Goal: Check status: Check status

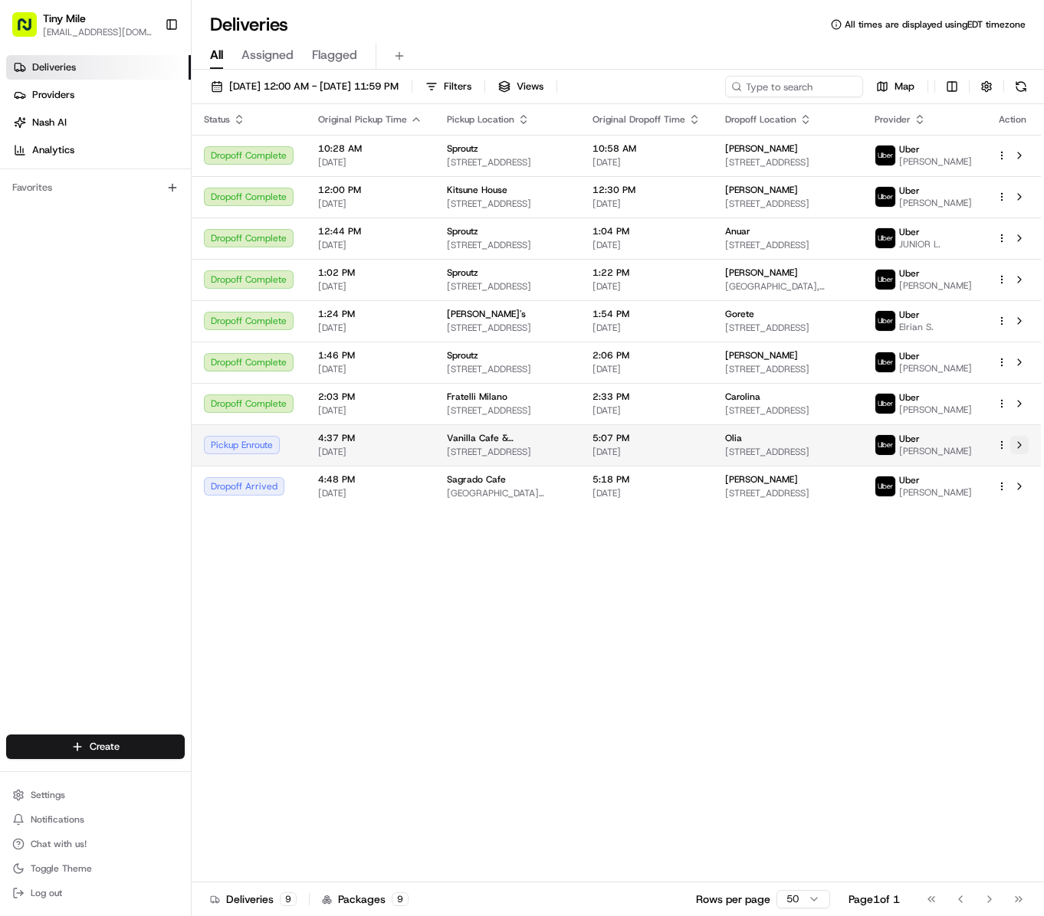
click at [1027, 454] on button at bounding box center [1019, 445] width 18 height 18
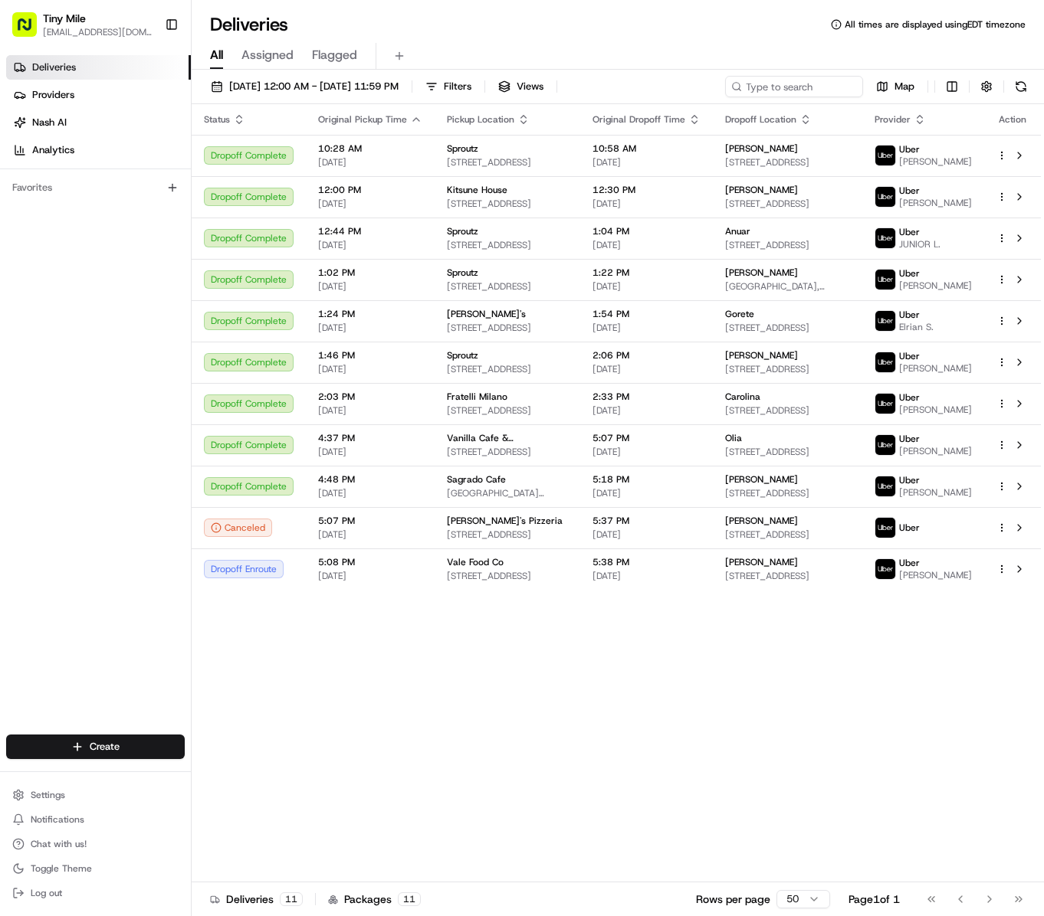
click at [820, 710] on div "Status Original Pickup Time Pickup Location Original Dropoff Time Dropoff Locat…" at bounding box center [616, 493] width 849 height 778
click at [831, 705] on div "Status Original Pickup Time Pickup Location Original Dropoff Time Dropoff Locat…" at bounding box center [616, 493] width 849 height 778
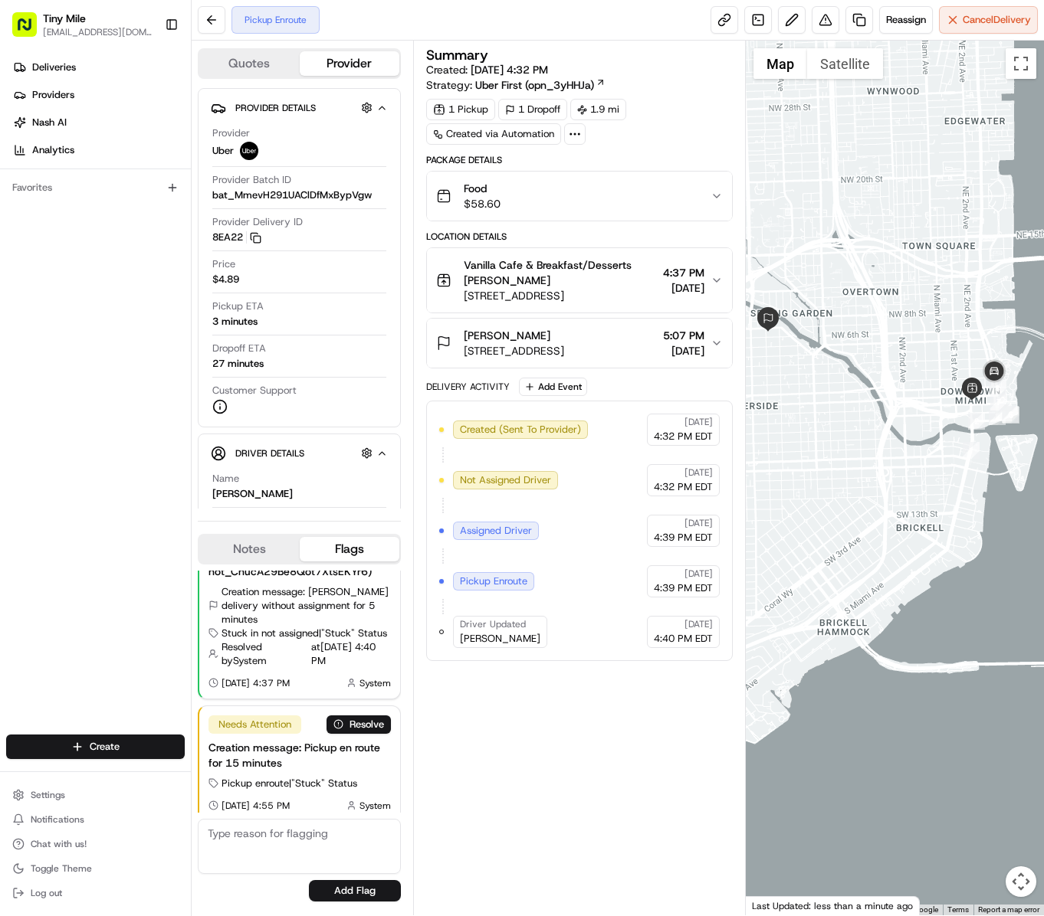
drag, startPoint x: 860, startPoint y: 628, endPoint x: 837, endPoint y: 516, distance: 114.2
click at [837, 516] on div at bounding box center [895, 478] width 298 height 875
click at [601, 746] on div "Summary Created: 08/18/2025 4:32 PM Strategy: Uber First (opn_3yHHJa) 1 Pickup …" at bounding box center [579, 478] width 306 height 860
click at [584, 797] on div "Summary Created: 08/18/2025 4:32 PM Strategy: Uber First (opn_3yHHJa) 1 Pickup …" at bounding box center [579, 478] width 306 height 860
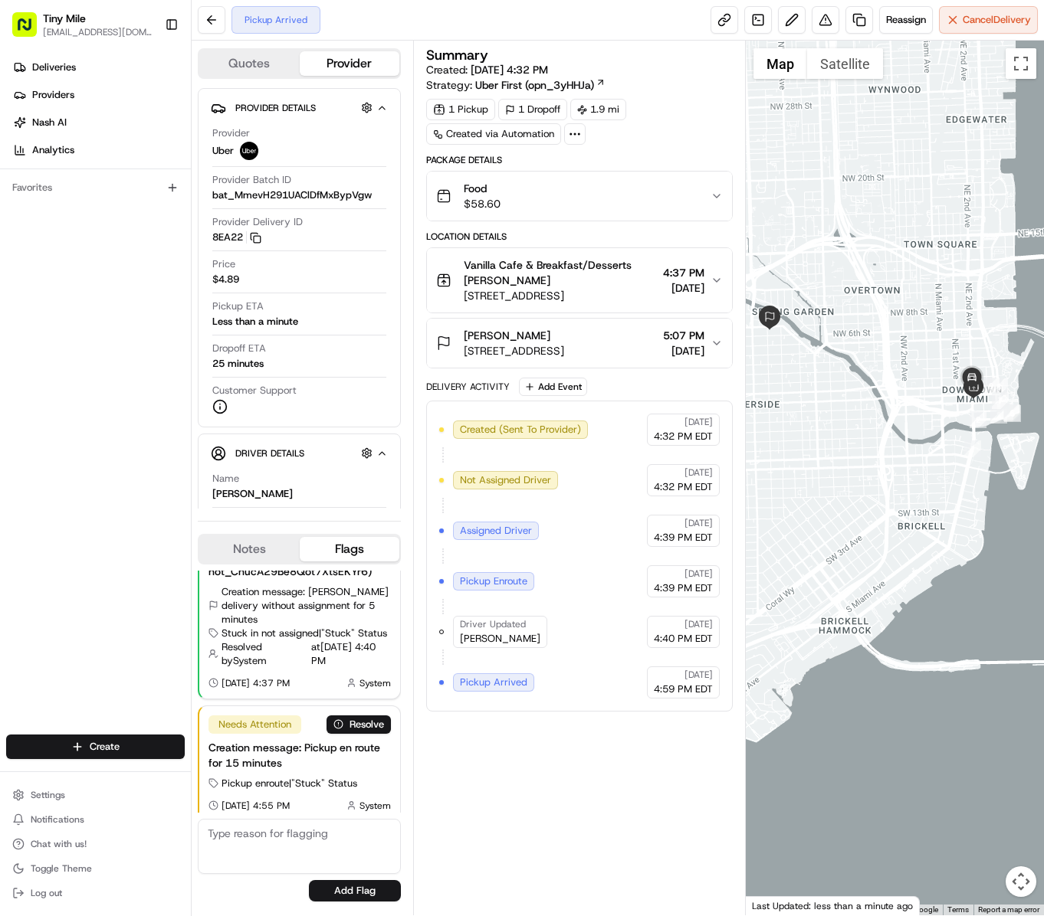
click at [584, 795] on div "Summary Created: 08/18/2025 4:32 PM Strategy: Uber First (opn_3yHHJa) 1 Pickup …" at bounding box center [579, 478] width 306 height 860
